Goal: Transaction & Acquisition: Purchase product/service

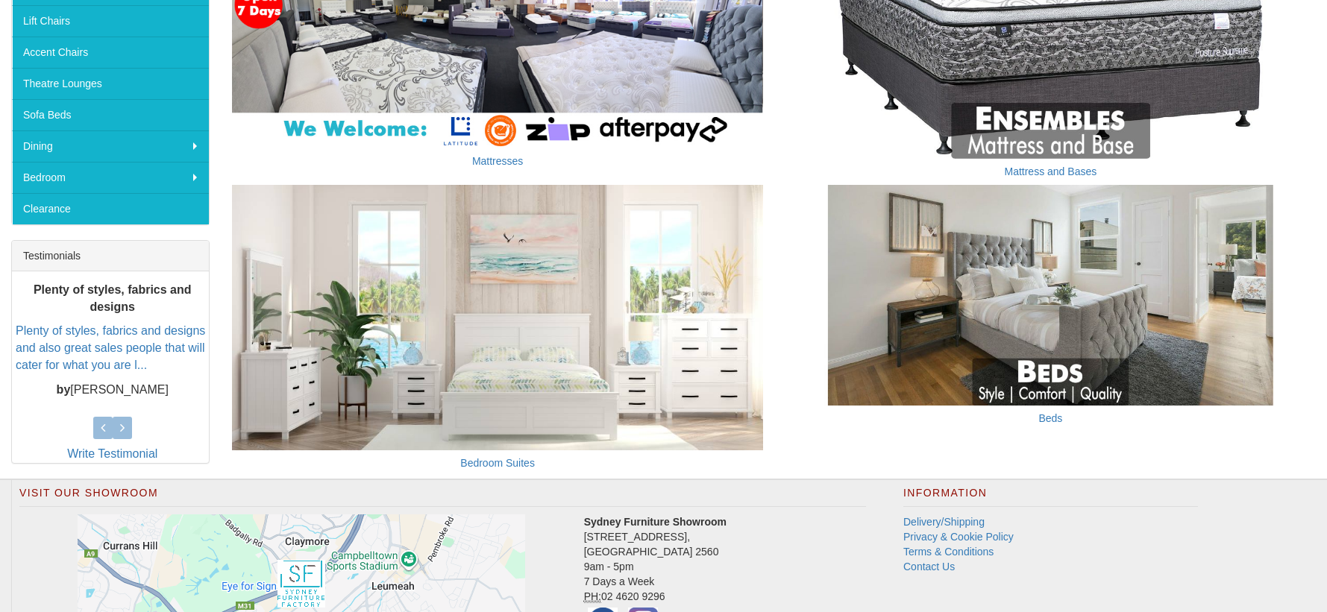
scroll to position [401, 0]
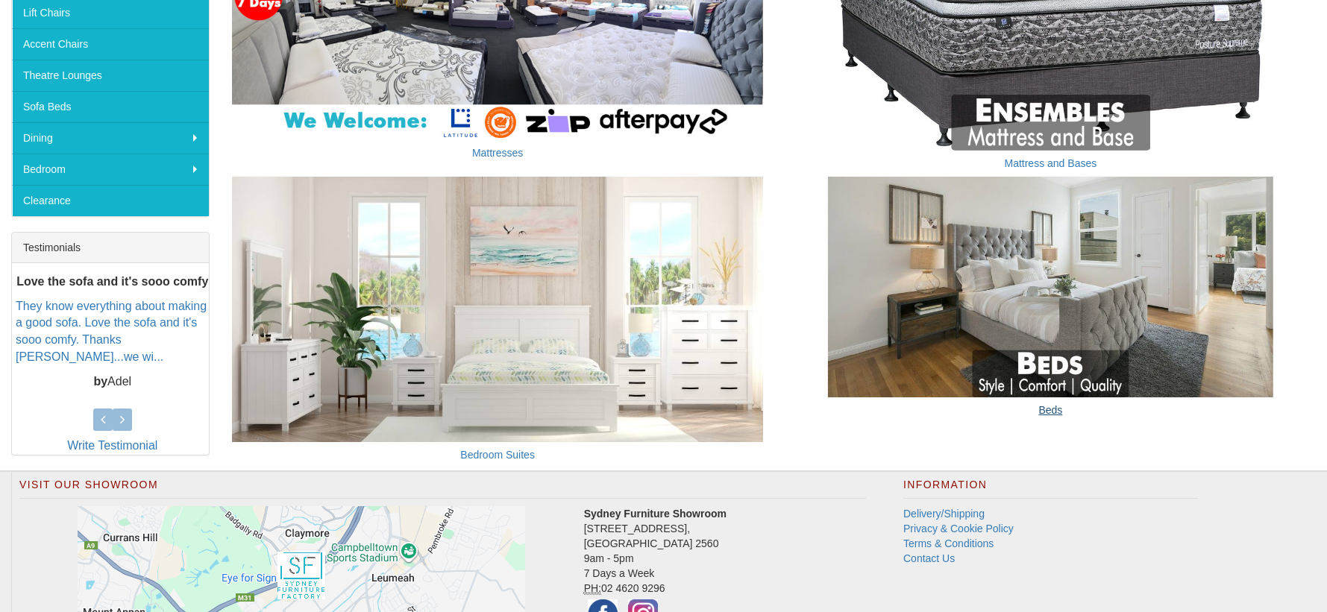
click at [1052, 408] on link "Beds" at bounding box center [1050, 410] width 24 height 12
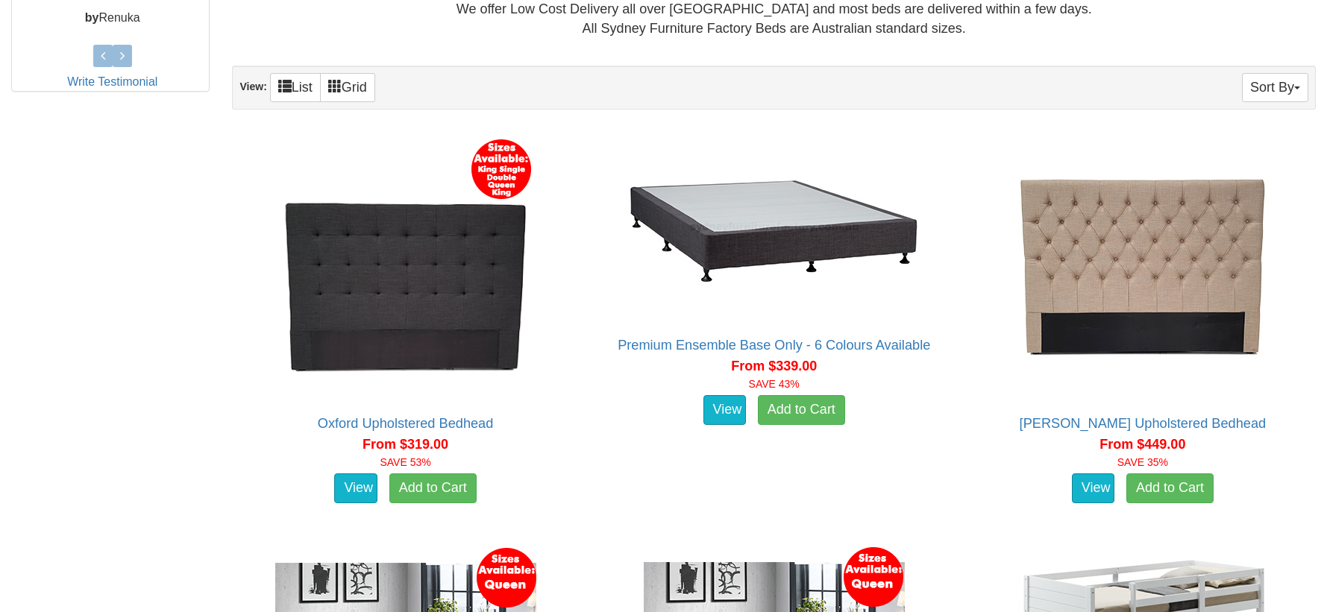
scroll to position [769, 0]
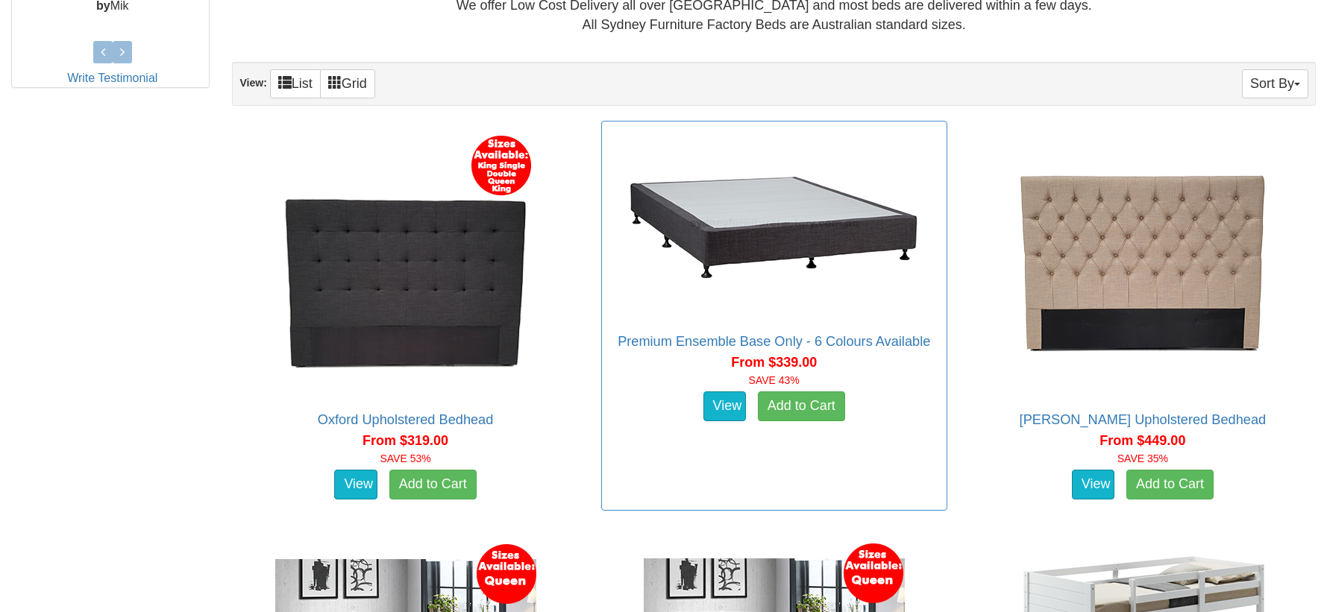
click at [791, 240] on img at bounding box center [774, 224] width 306 height 190
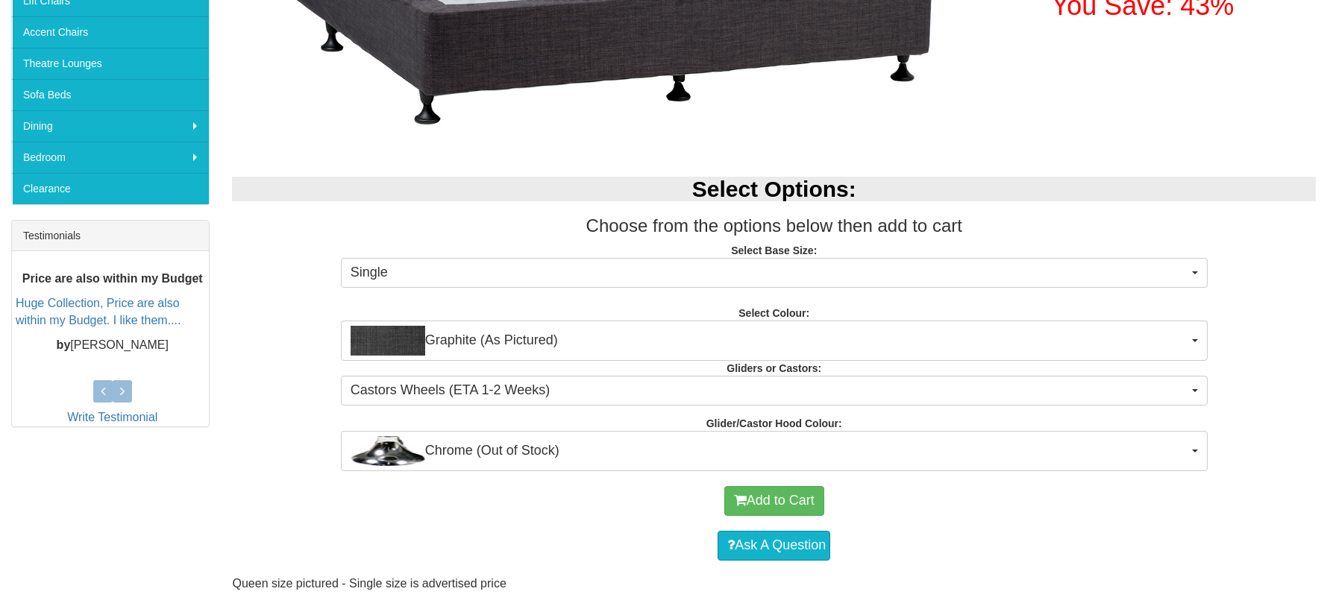
scroll to position [415, 0]
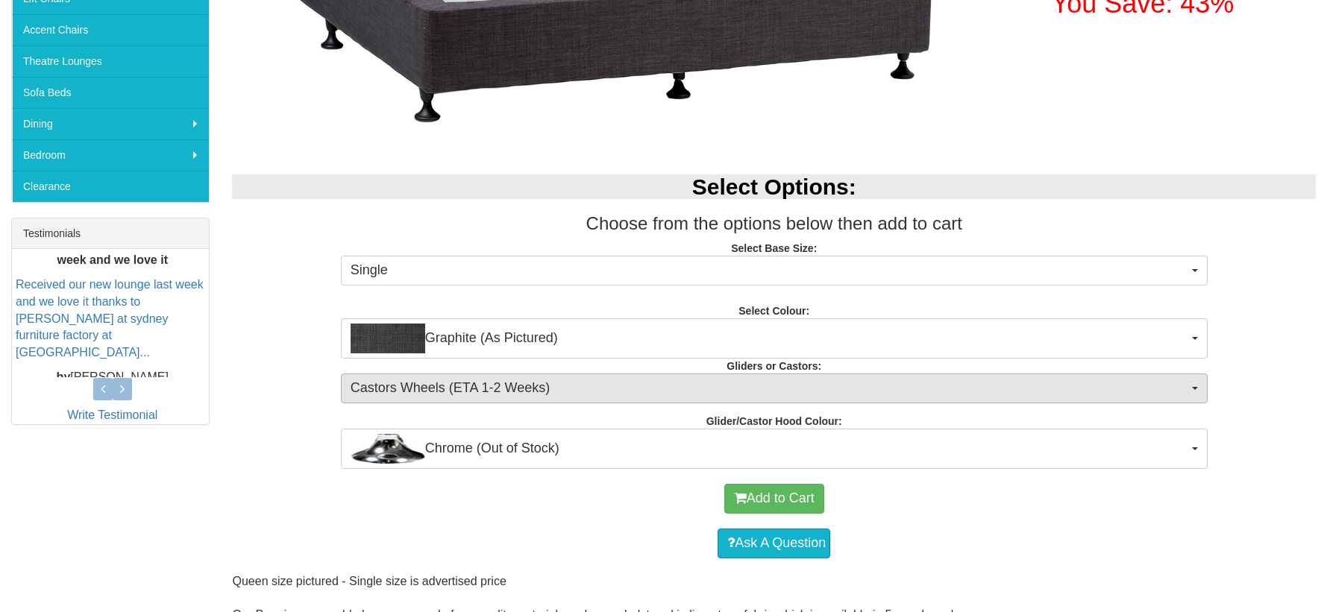
click at [433, 383] on span "Castors Wheels (ETA 1-2 Weeks)" at bounding box center [770, 388] width 838 height 19
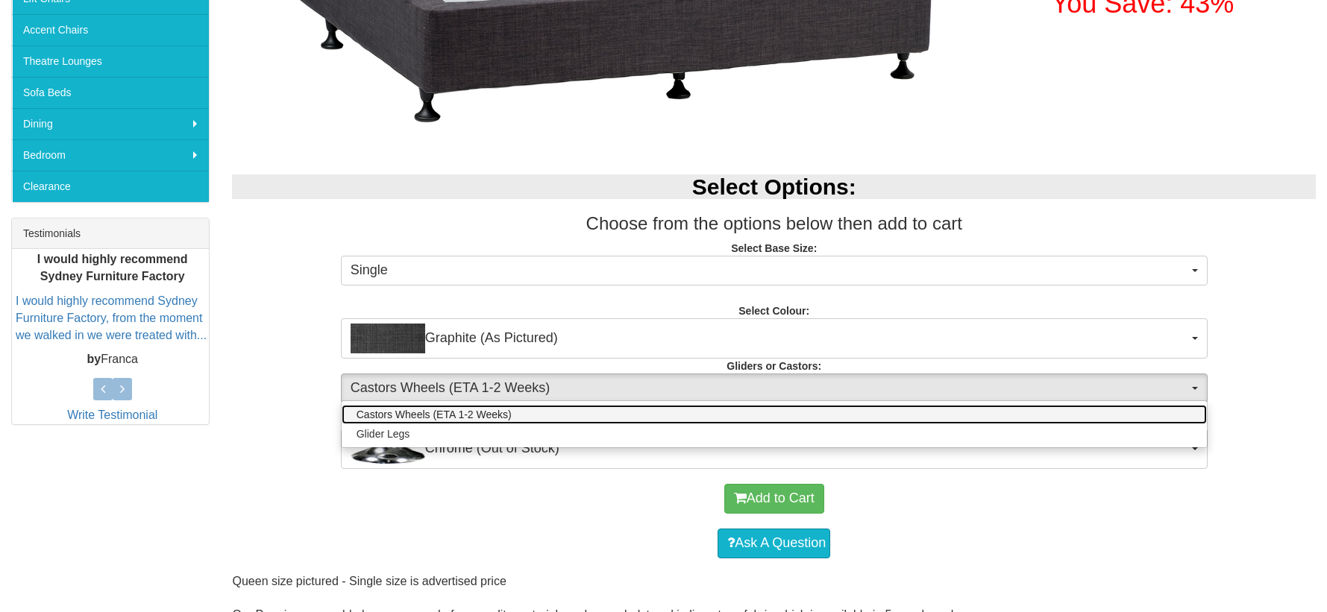
click at [421, 407] on span "Castors Wheels (ETA 1-2 Weeks)" at bounding box center [434, 414] width 155 height 15
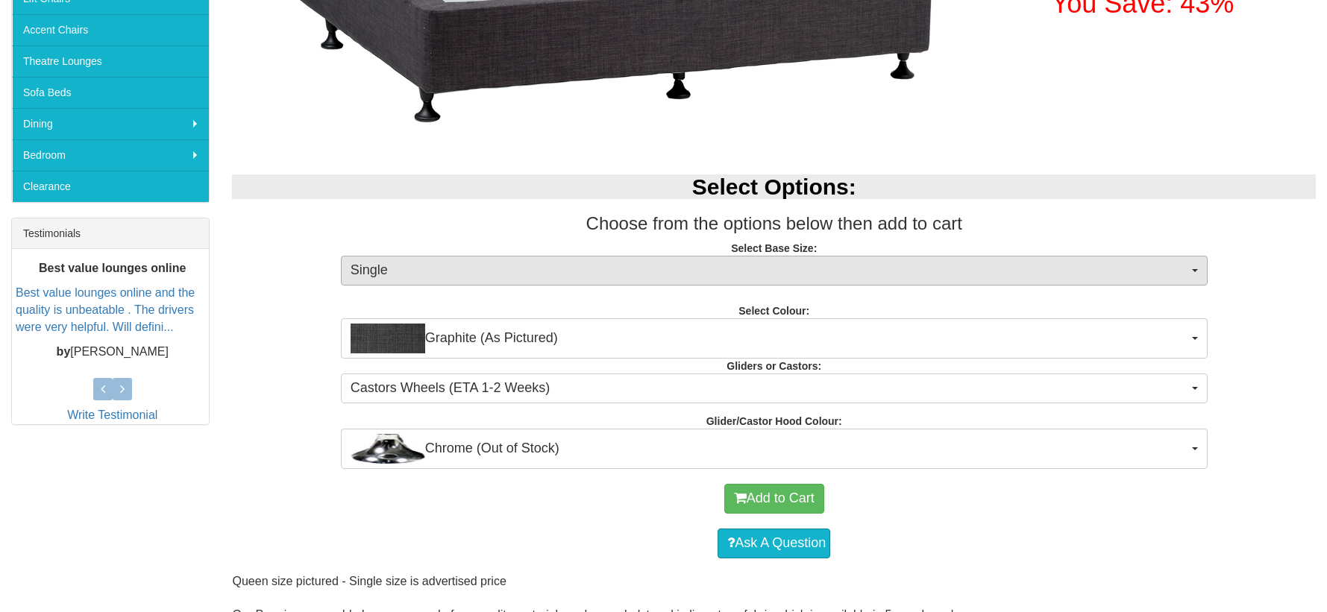
click at [1190, 266] on button "Single" at bounding box center [774, 271] width 867 height 30
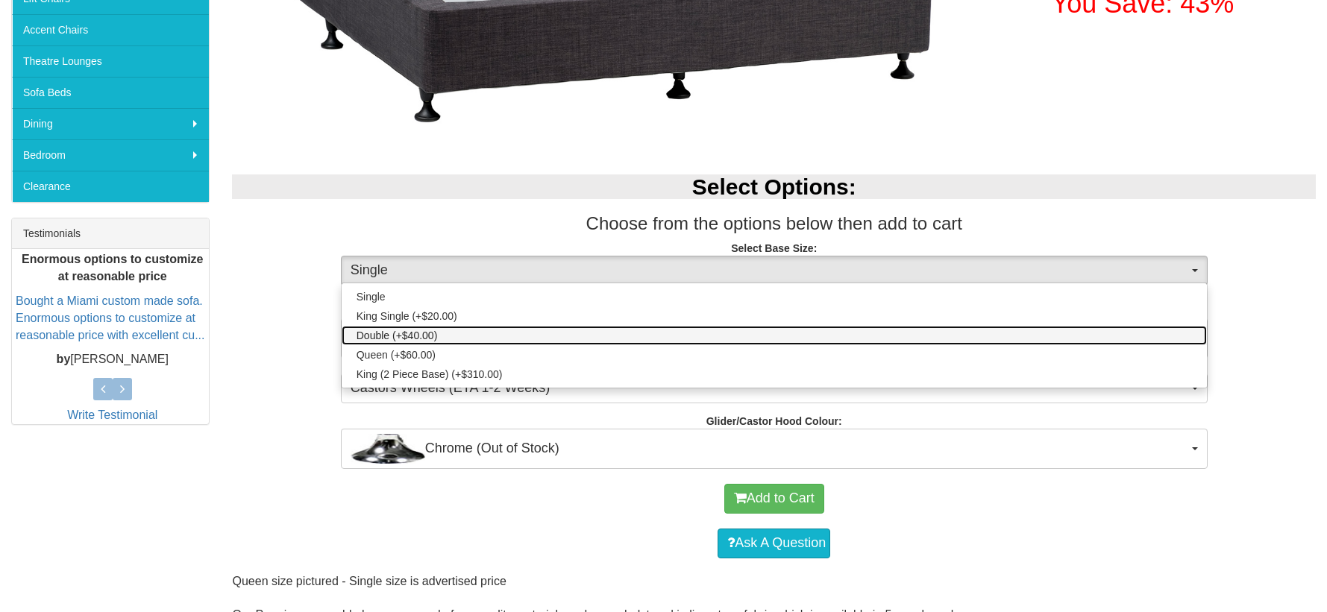
click at [370, 330] on span "Double (+$40.00)" at bounding box center [397, 335] width 81 height 15
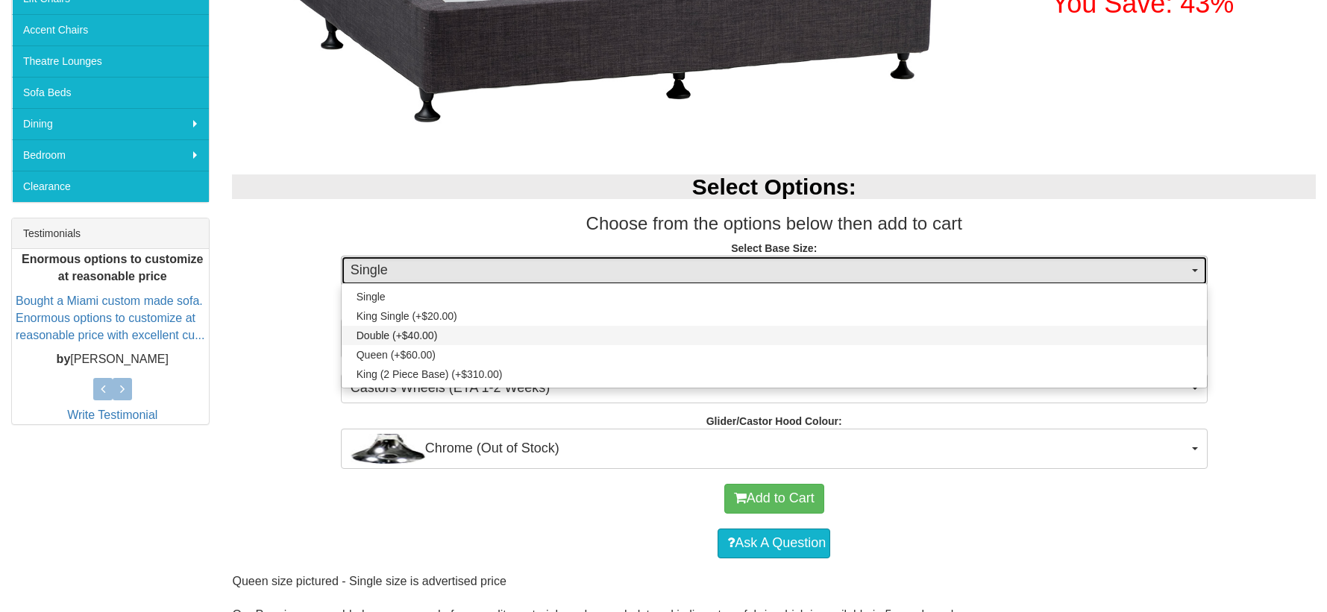
select select "1190"
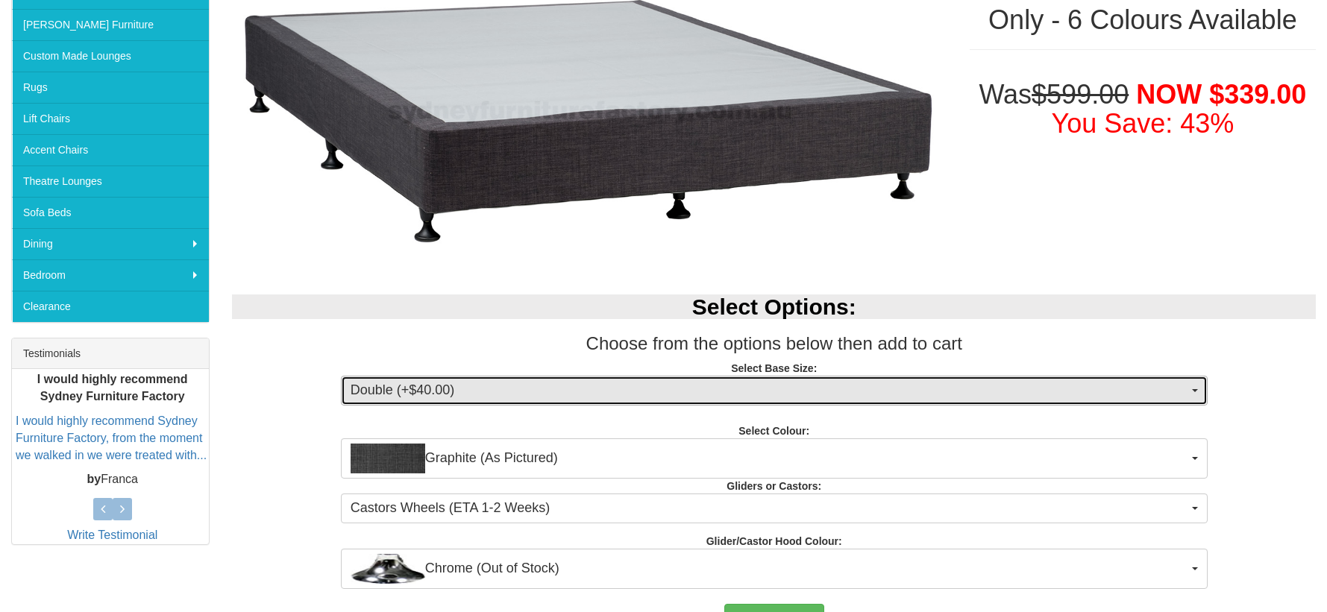
scroll to position [289, 0]
